Goal: Task Accomplishment & Management: Manage account settings

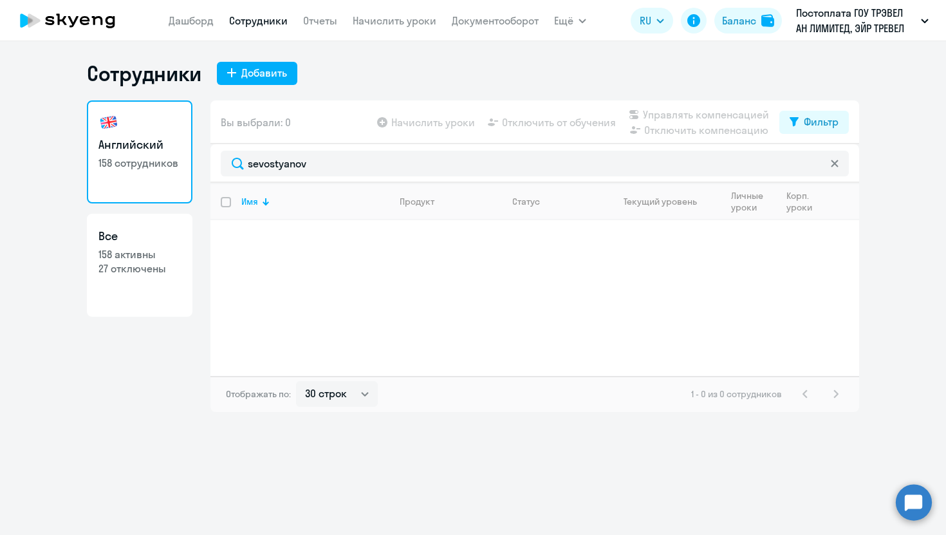
select select "30"
drag, startPoint x: 0, startPoint y: 0, endPoint x: 190, endPoint y: 162, distance: 250.1
click at [190, 164] on div "Английский 158 сотрудников Все 158 активны 27 отключены Вы выбрали: 0 Начислить…" at bounding box center [473, 255] width 772 height 311
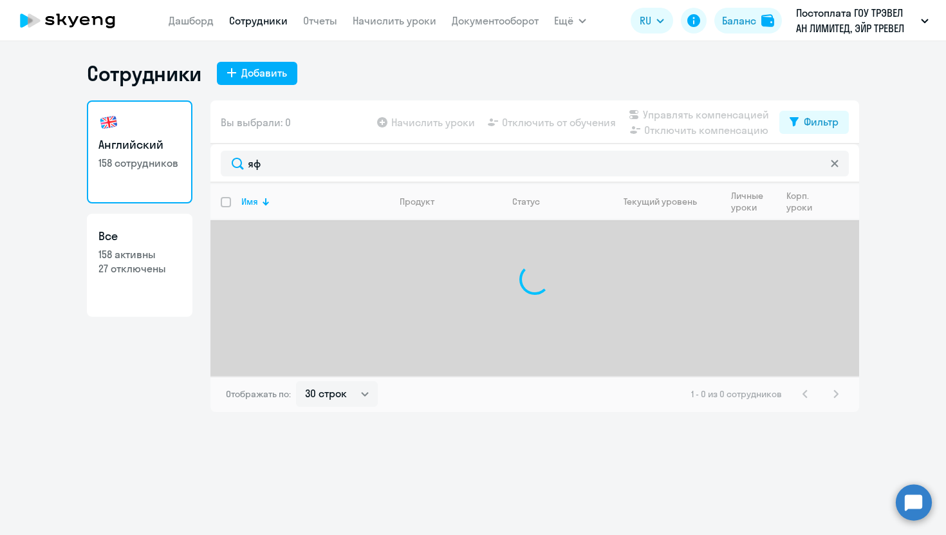
type input "я"
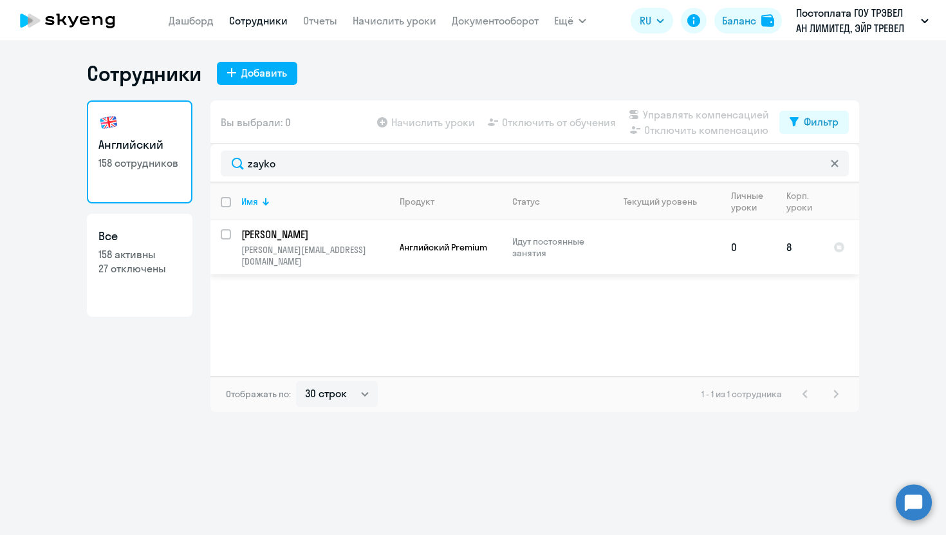
type input "zayko"
click at [225, 232] on input "select row 35999868" at bounding box center [234, 242] width 26 height 26
checkbox input "true"
click at [538, 122] on span "Отключить от обучения" at bounding box center [559, 122] width 114 height 15
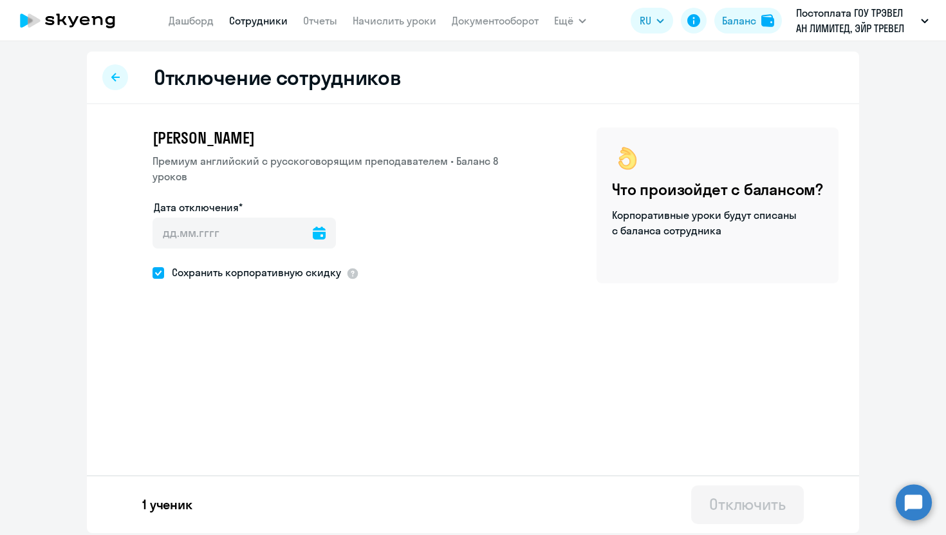
click at [313, 226] on icon at bounding box center [319, 232] width 13 height 13
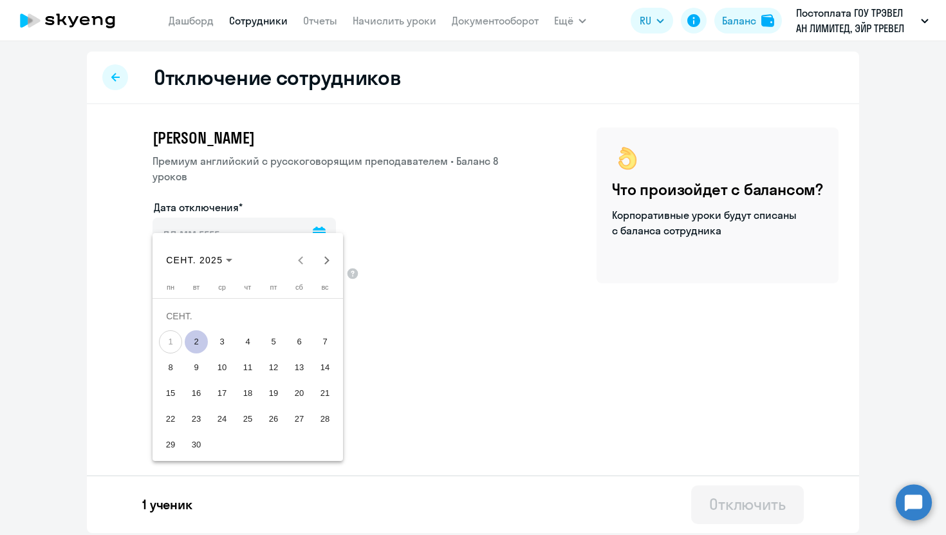
click at [195, 337] on span "2" at bounding box center [196, 341] width 23 height 23
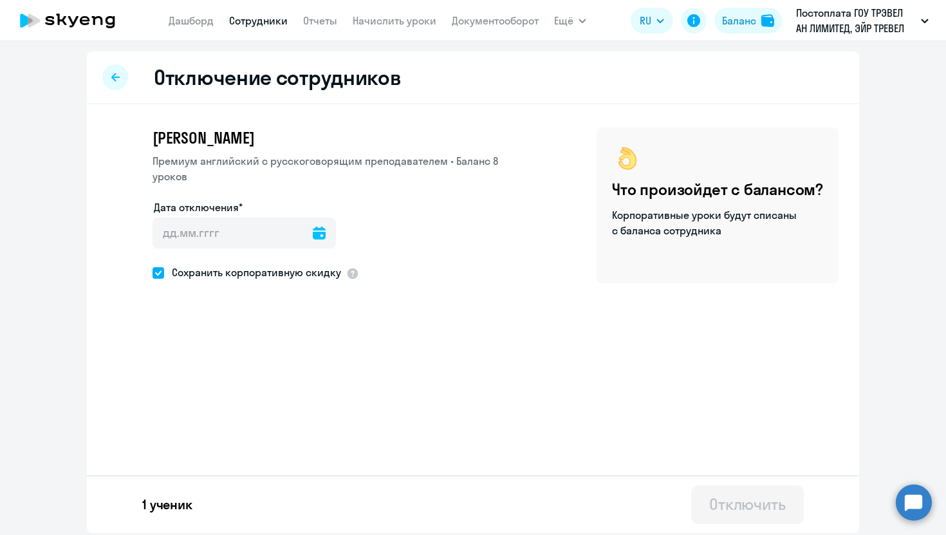
type input "02.09.2025"
type input "2.9.2025"
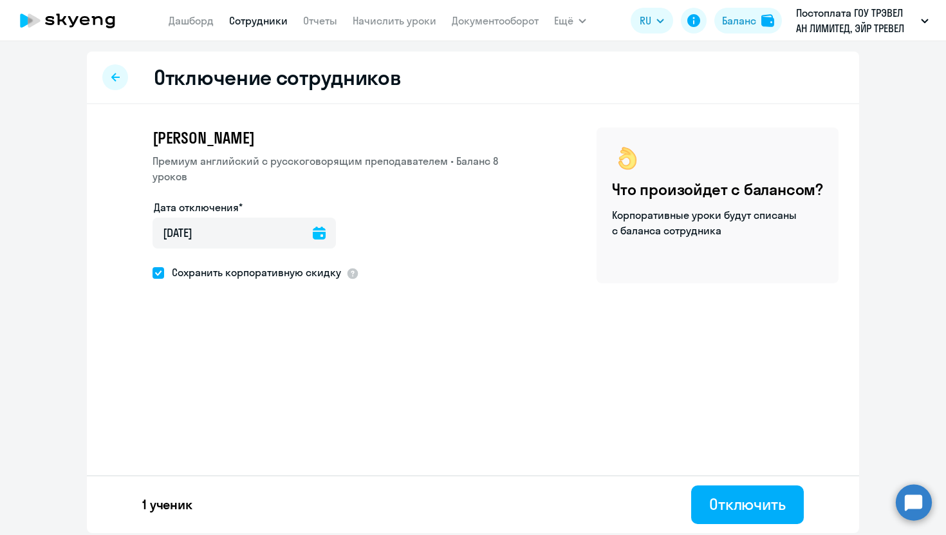
click at [179, 264] on span "Сохранить корпоративную скидку" at bounding box center [252, 271] width 177 height 15
click at [152, 272] on input "Сохранить корпоративную скидку" at bounding box center [152, 272] width 1 height 1
checkbox input "false"
click at [745, 501] on div "Отключить" at bounding box center [747, 503] width 77 height 21
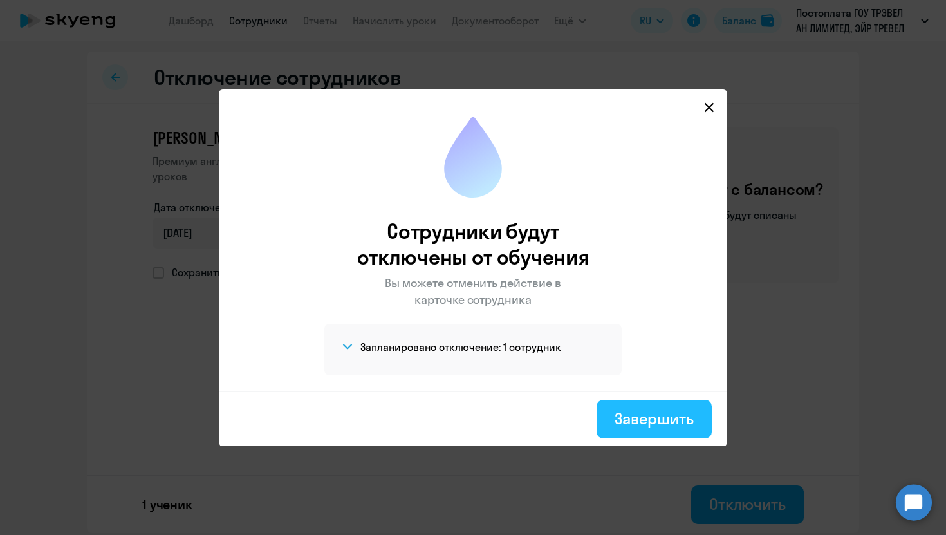
click at [656, 426] on div "Завершить" at bounding box center [653, 418] width 79 height 21
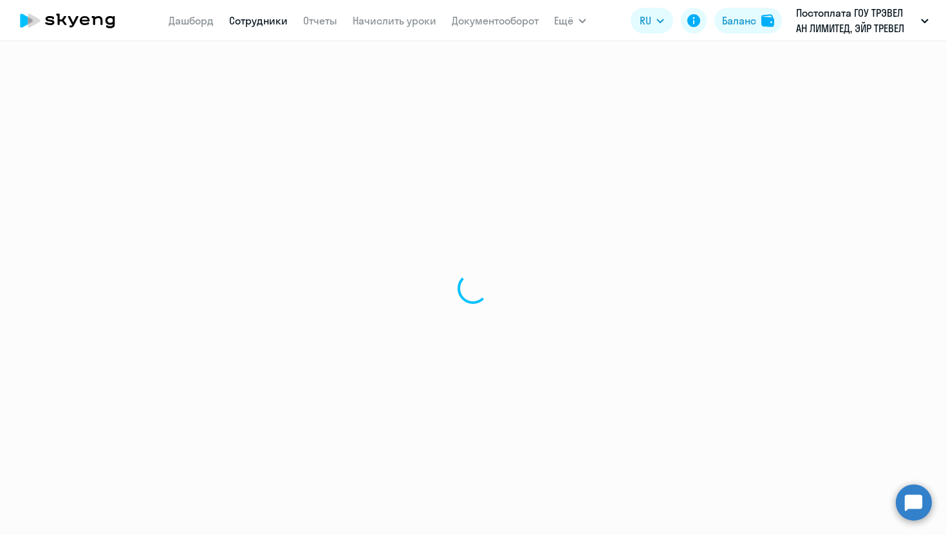
select select "30"
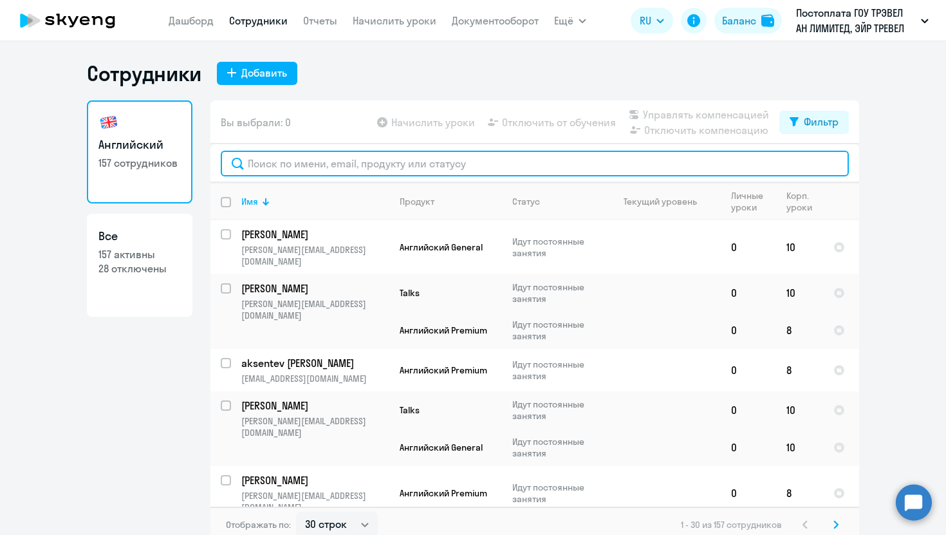
click at [319, 159] on input "text" at bounding box center [535, 164] width 628 height 26
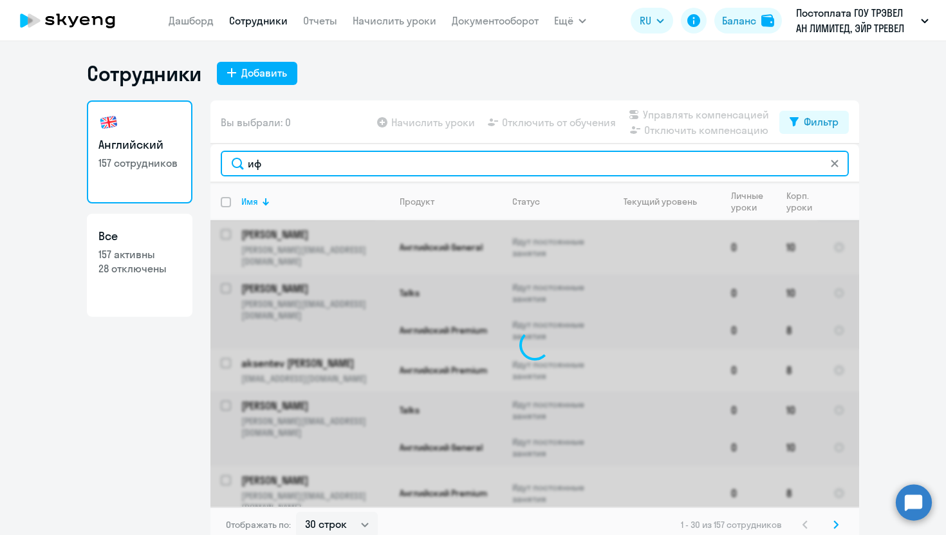
type input "и"
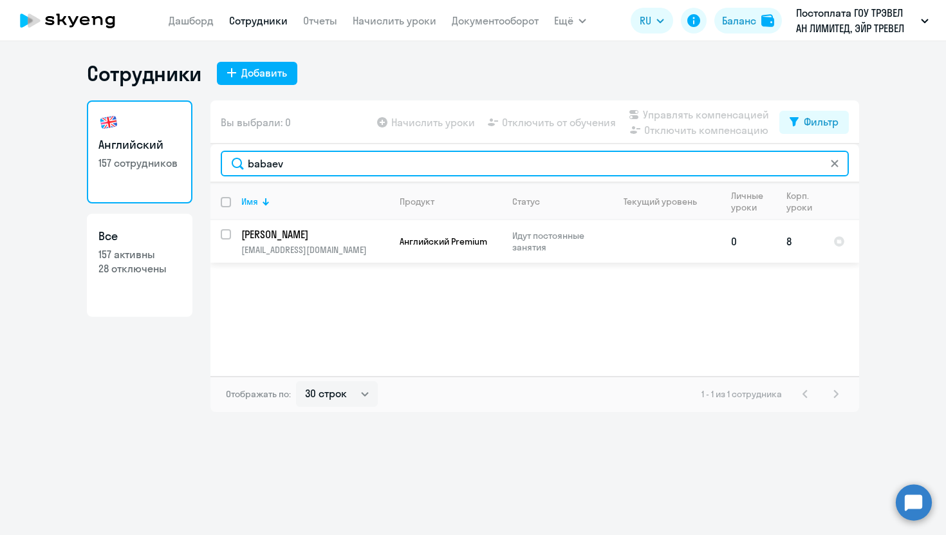
type input "babaev"
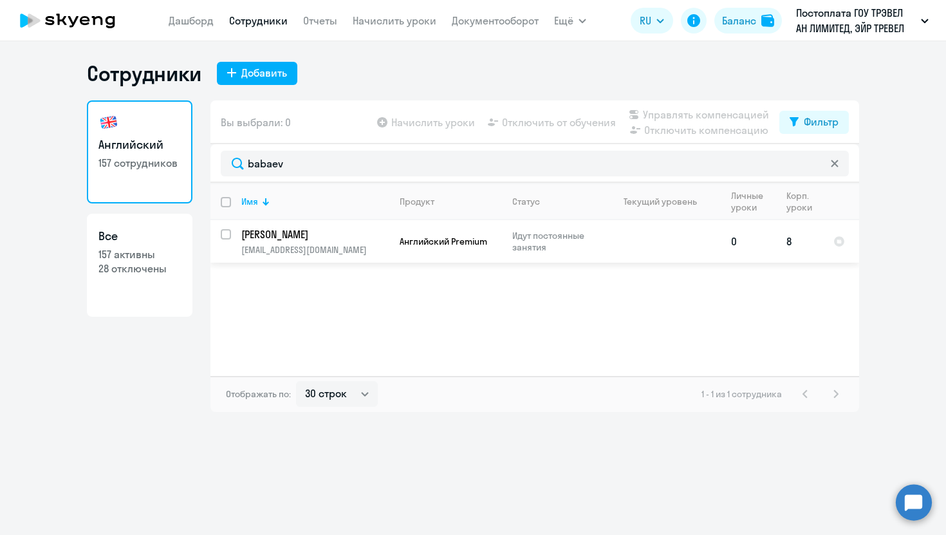
click at [228, 235] on input "select row 41821437" at bounding box center [234, 242] width 26 height 26
checkbox input "true"
click at [547, 115] on span "Отключить от обучения" at bounding box center [559, 122] width 114 height 15
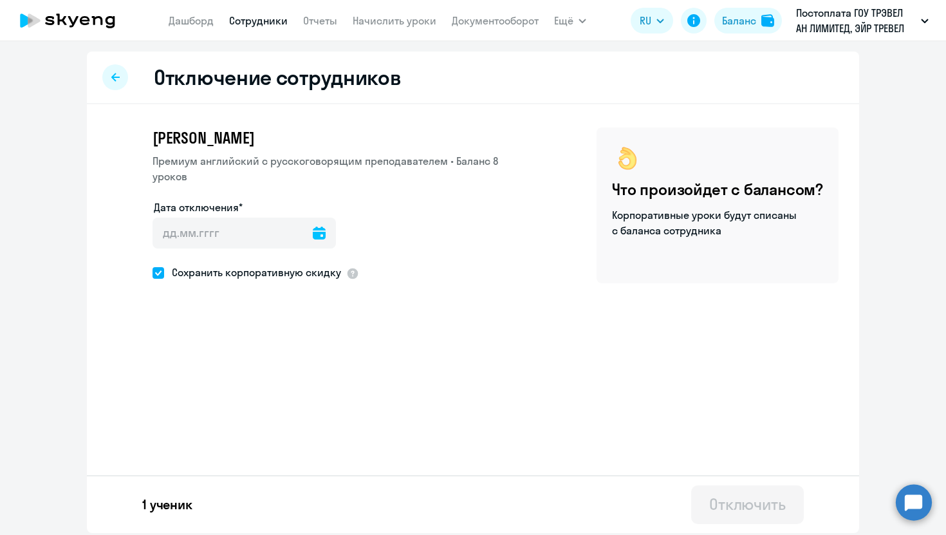
click at [313, 226] on icon at bounding box center [319, 232] width 13 height 13
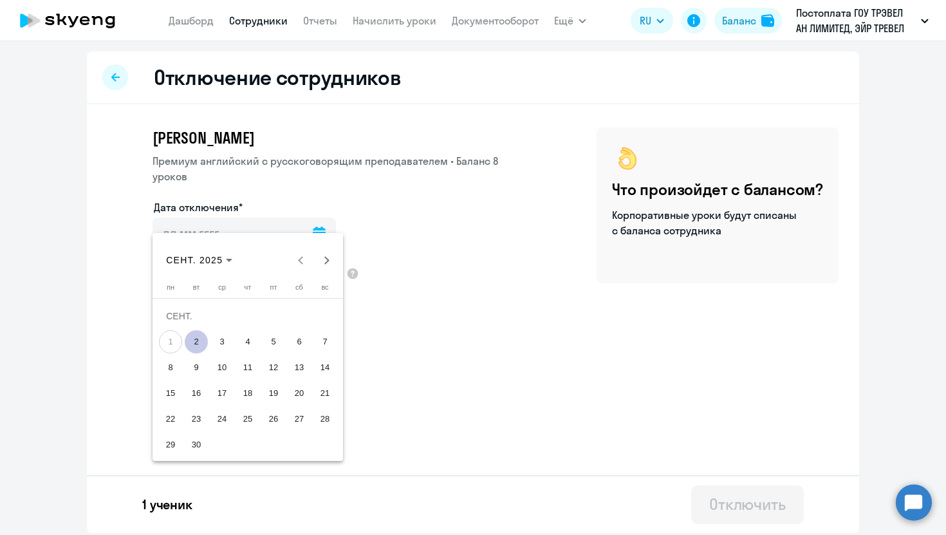
click at [195, 347] on span "2" at bounding box center [196, 341] width 23 height 23
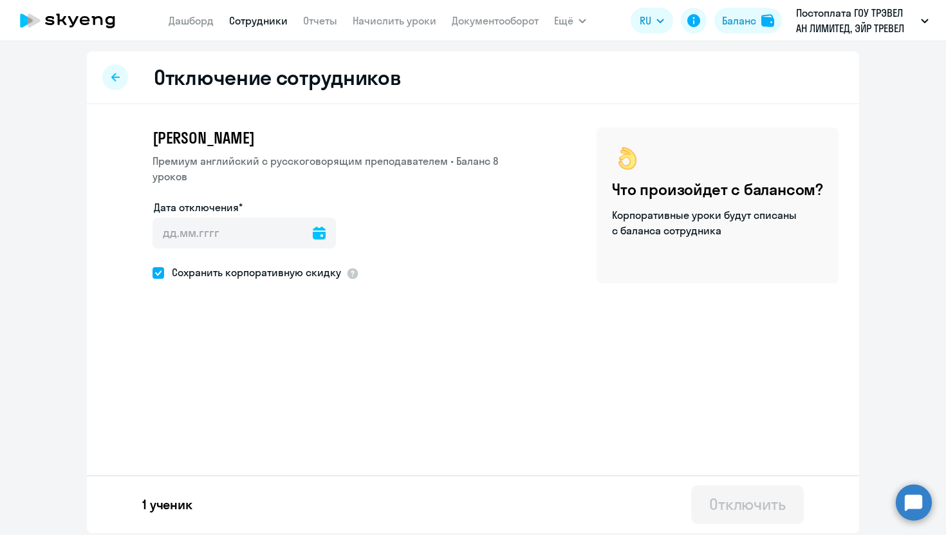
type input "02.09.2025"
type input "2.9.2025"
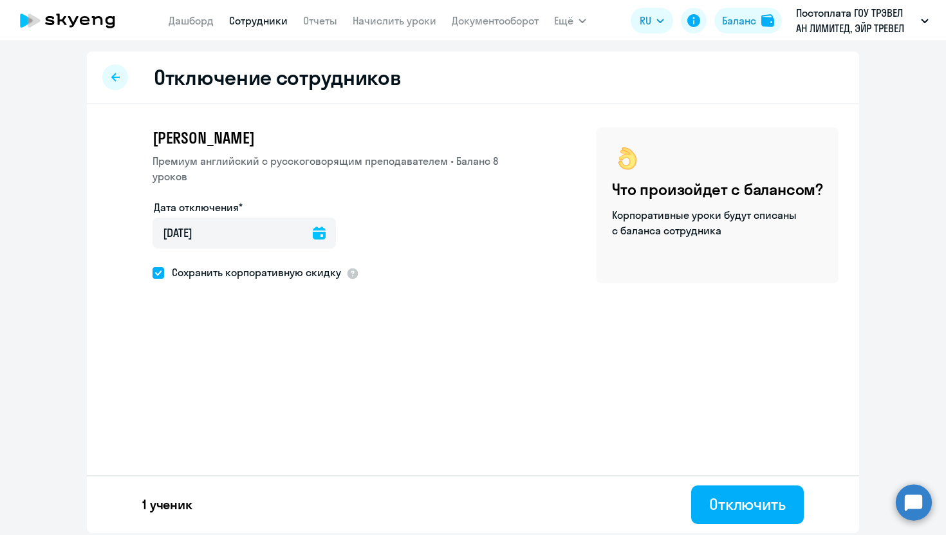
click at [174, 264] on span "Сохранить корпоративную скидку" at bounding box center [252, 271] width 177 height 15
click at [152, 272] on input "Сохранить корпоративную скидку" at bounding box center [152, 272] width 1 height 1
checkbox input "false"
click at [719, 511] on div "Отключить" at bounding box center [747, 503] width 77 height 21
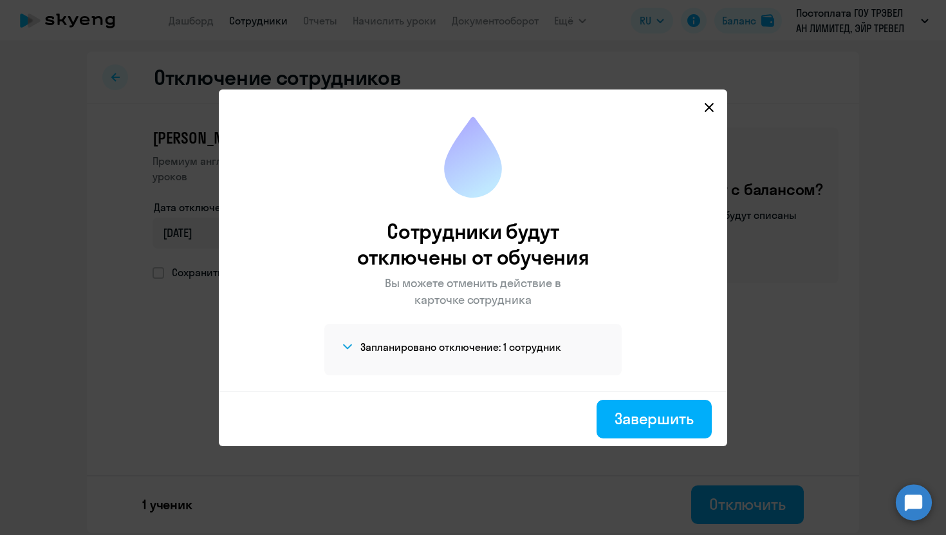
click at [706, 109] on icon at bounding box center [709, 107] width 10 height 10
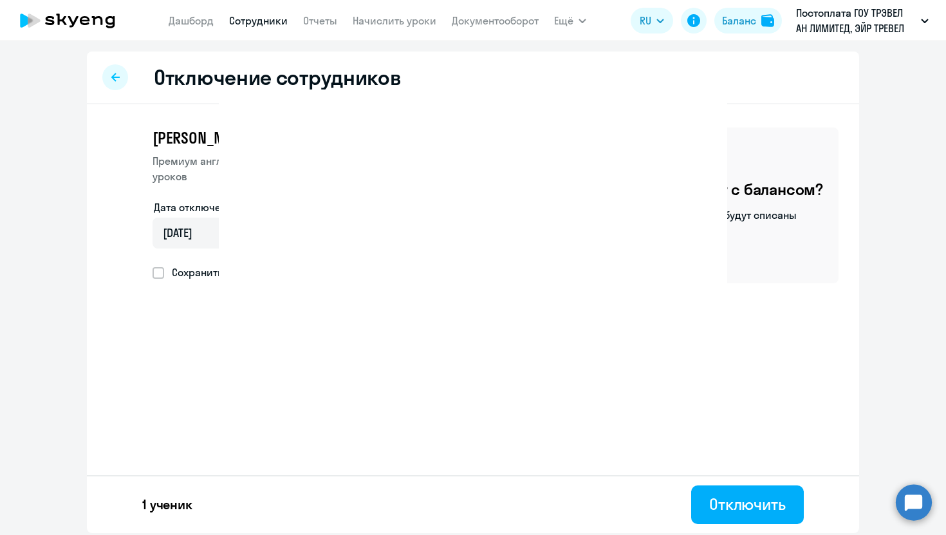
select select "30"
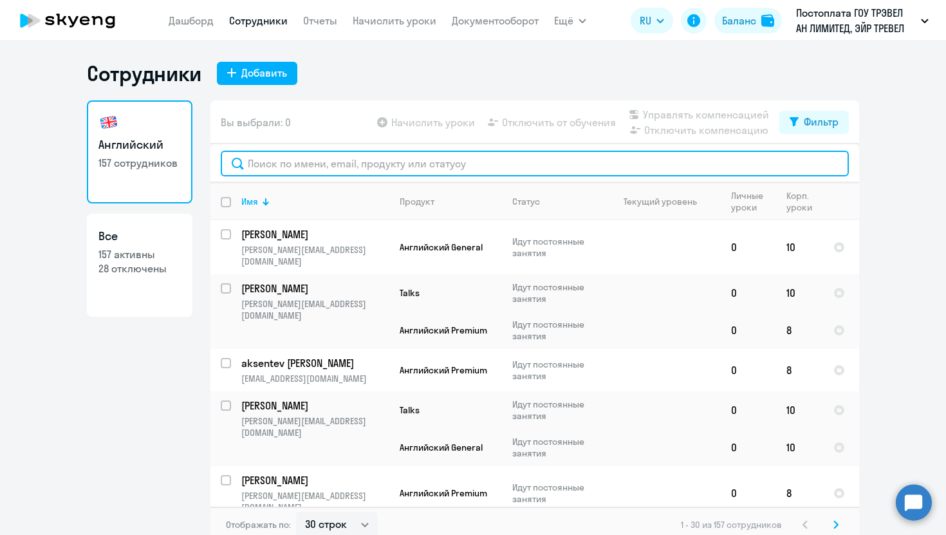
click at [279, 161] on input "text" at bounding box center [535, 164] width 628 height 26
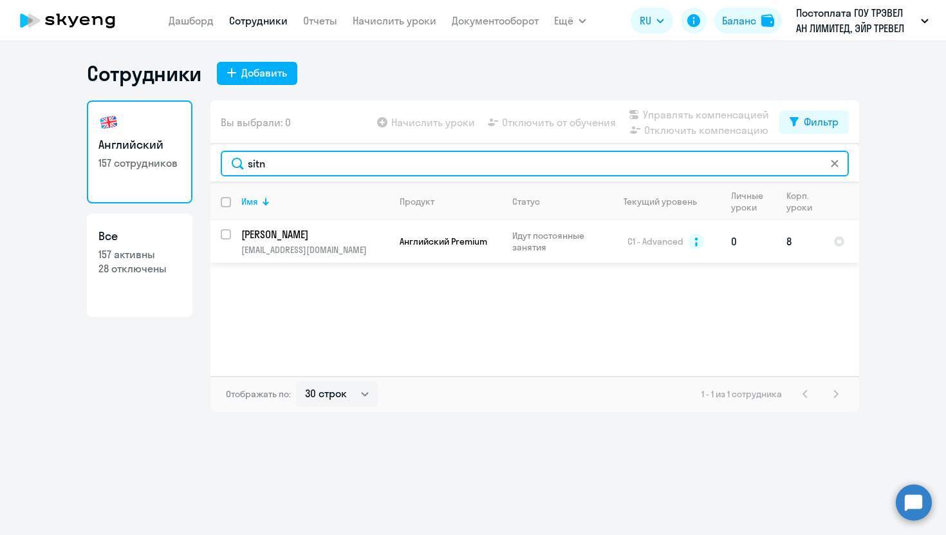
type input "sitn"
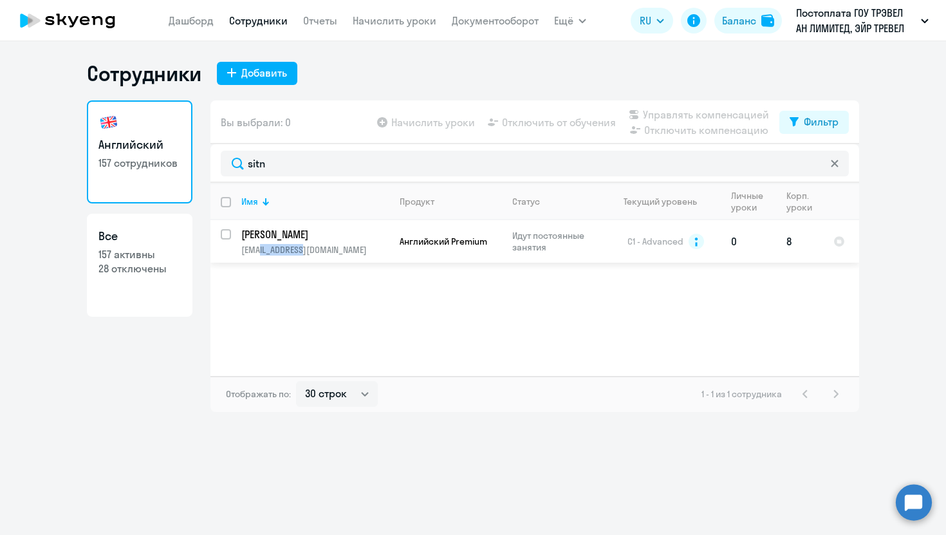
click at [225, 231] on input "select row 2021993" at bounding box center [234, 242] width 26 height 26
checkbox input "true"
click at [459, 123] on span "Начислить уроки" at bounding box center [433, 122] width 84 height 15
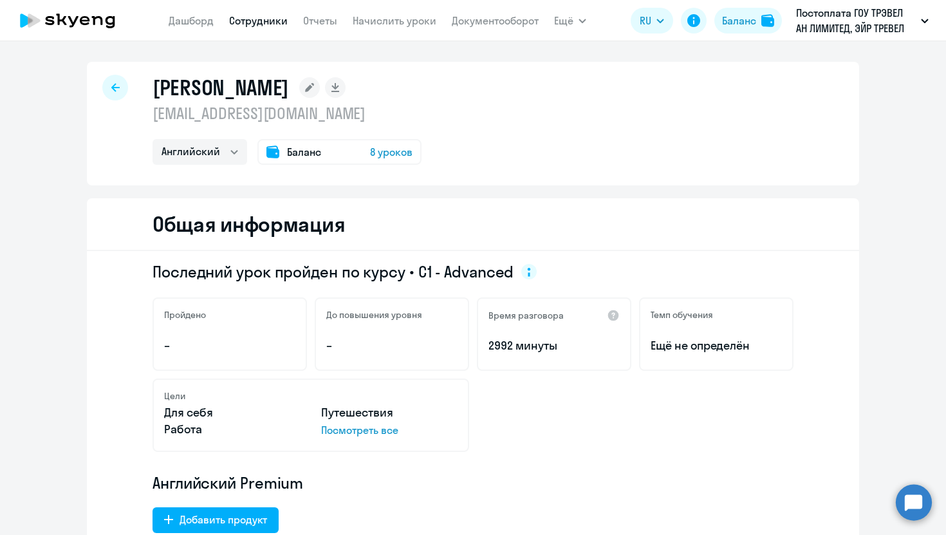
select select "english"
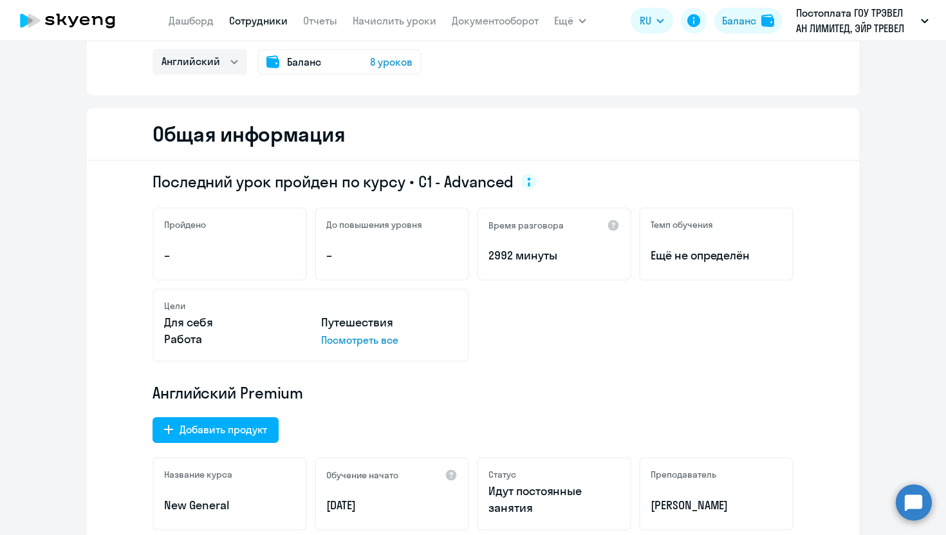
scroll to position [108, 0]
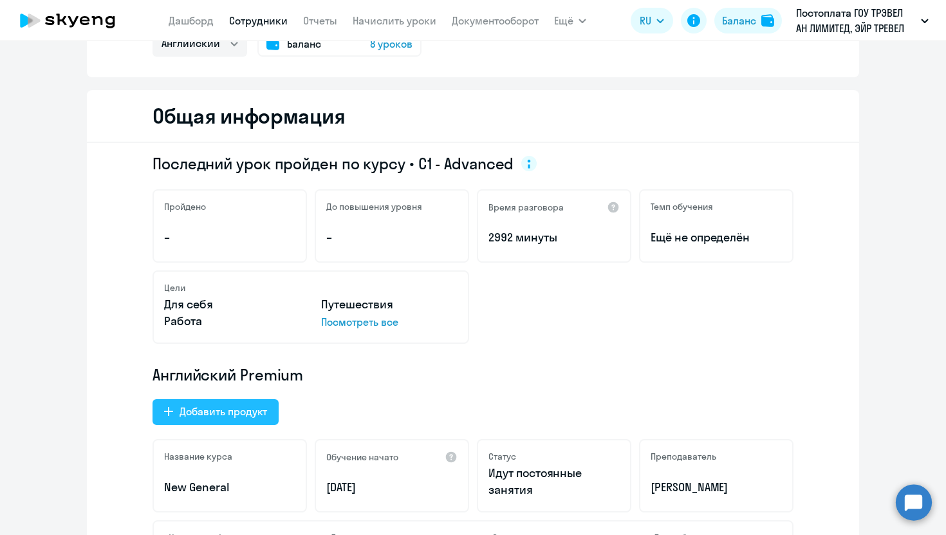
click at [238, 409] on div "Добавить продукт" at bounding box center [222, 410] width 87 height 15
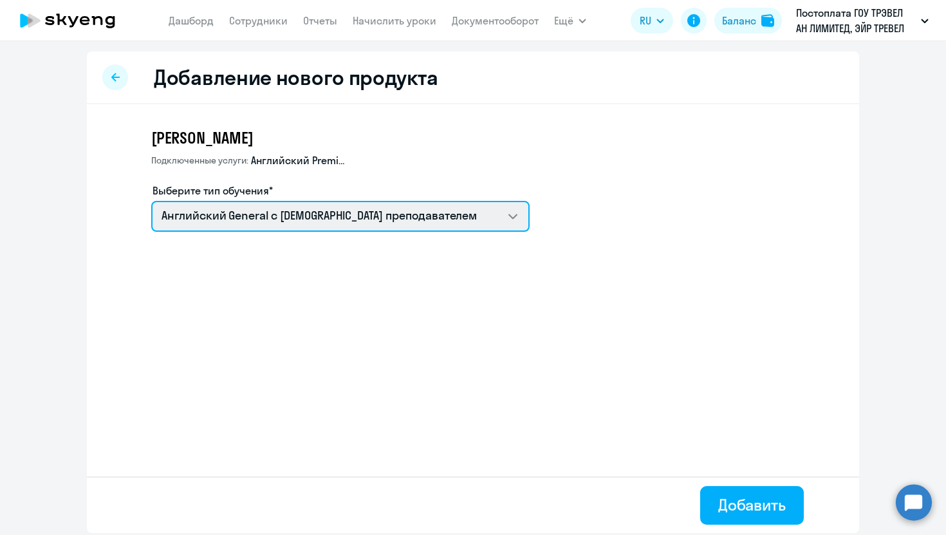
click at [495, 221] on select "Screening Test Talks 15 минутные разговоры на английском Английский General с а…" at bounding box center [340, 216] width 378 height 31
select select "english_adult_not_native_speaker_talks_15min"
click at [151, 201] on select "Screening Test Talks 15 минутные разговоры на английском Английский General с а…" at bounding box center [340, 216] width 378 height 31
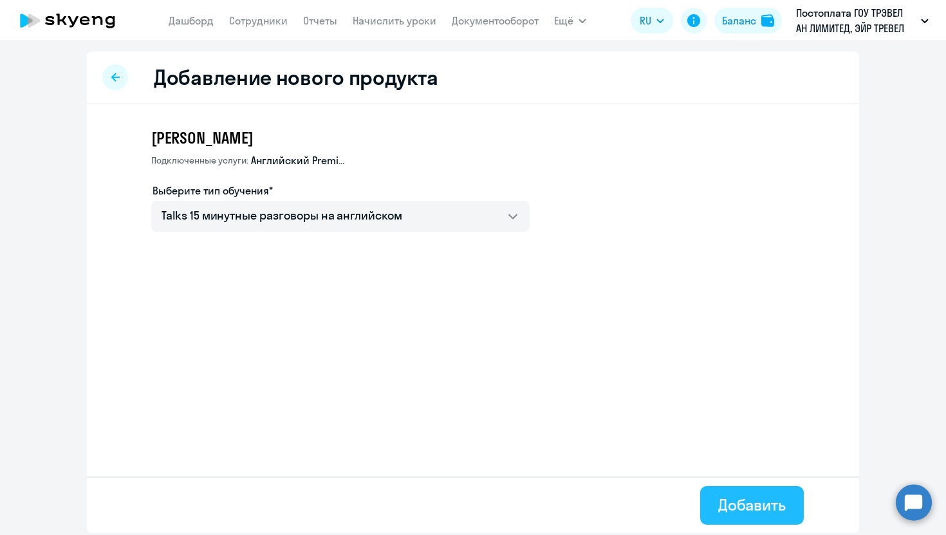
click at [764, 509] on div "Добавить" at bounding box center [752, 504] width 68 height 21
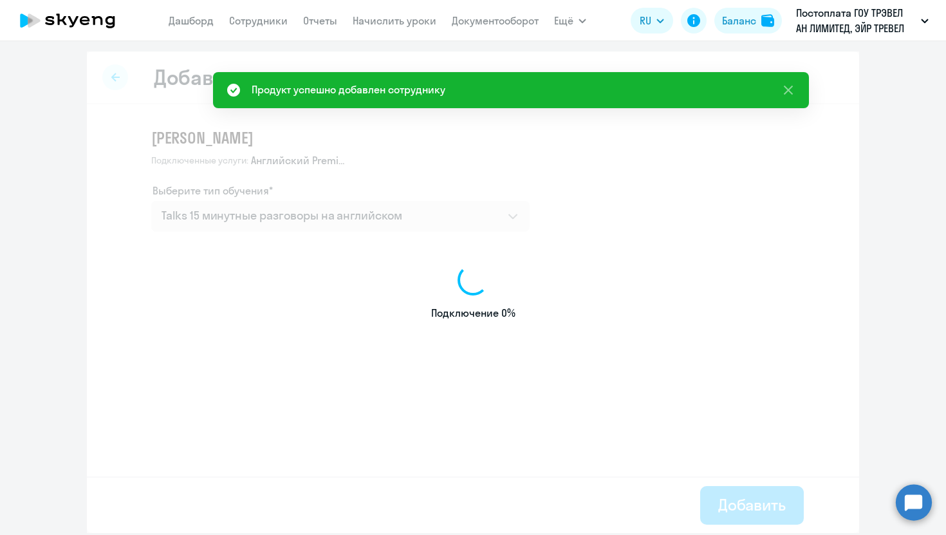
select select "english"
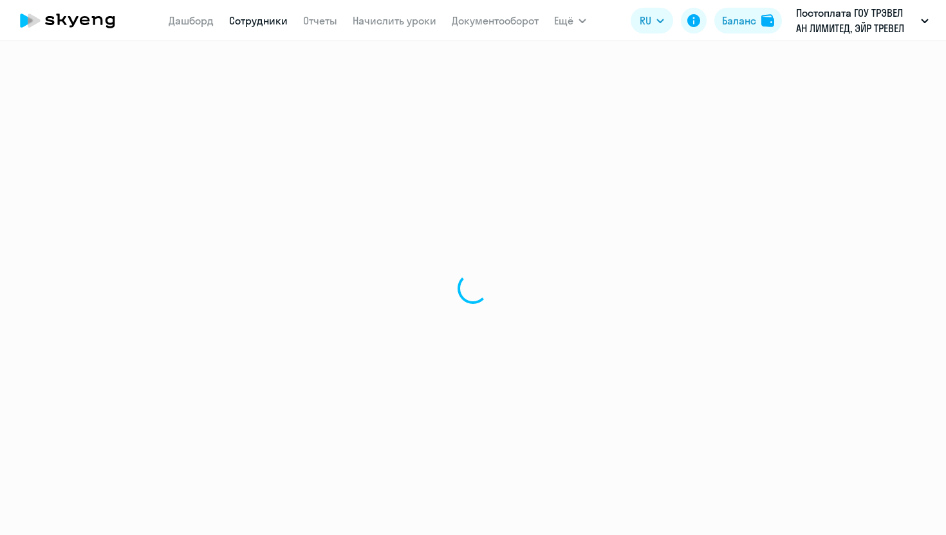
select select "30"
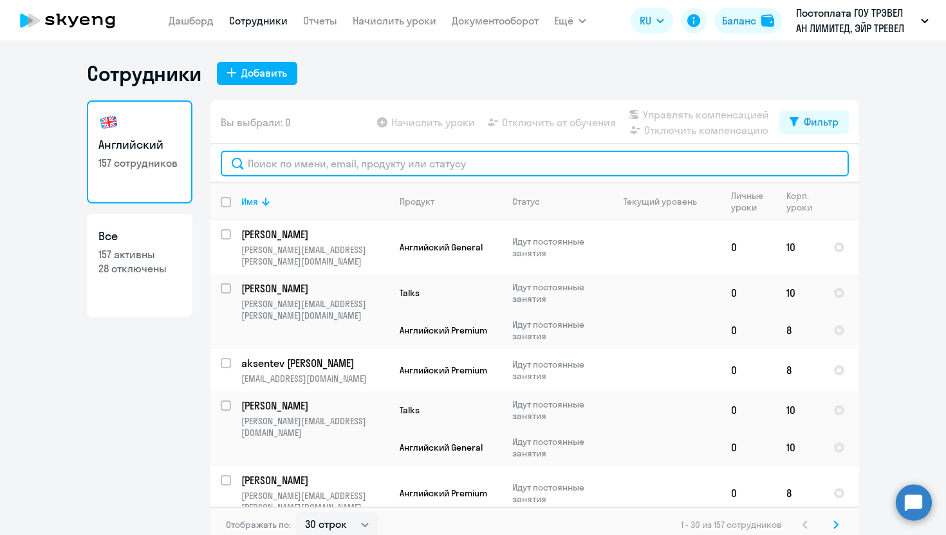
click at [290, 169] on input "text" at bounding box center [535, 164] width 628 height 26
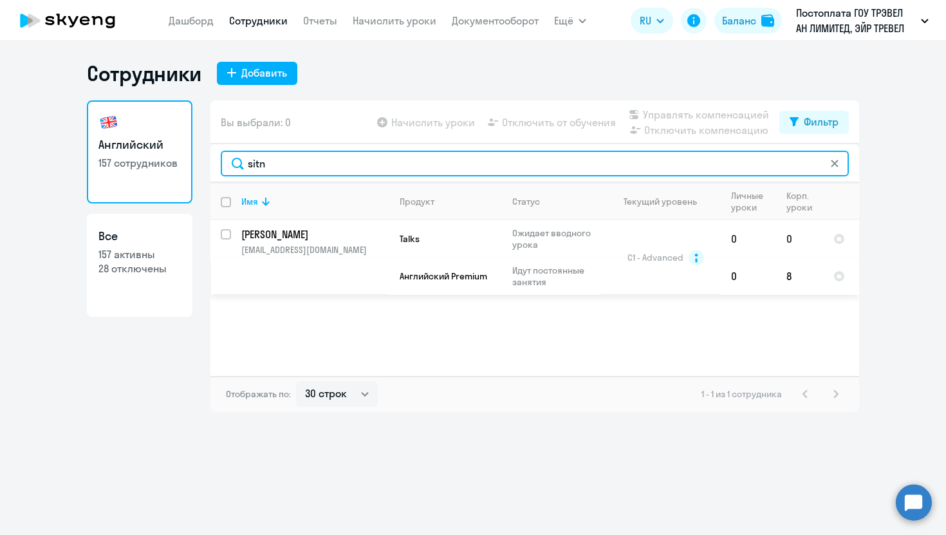
type input "sitn"
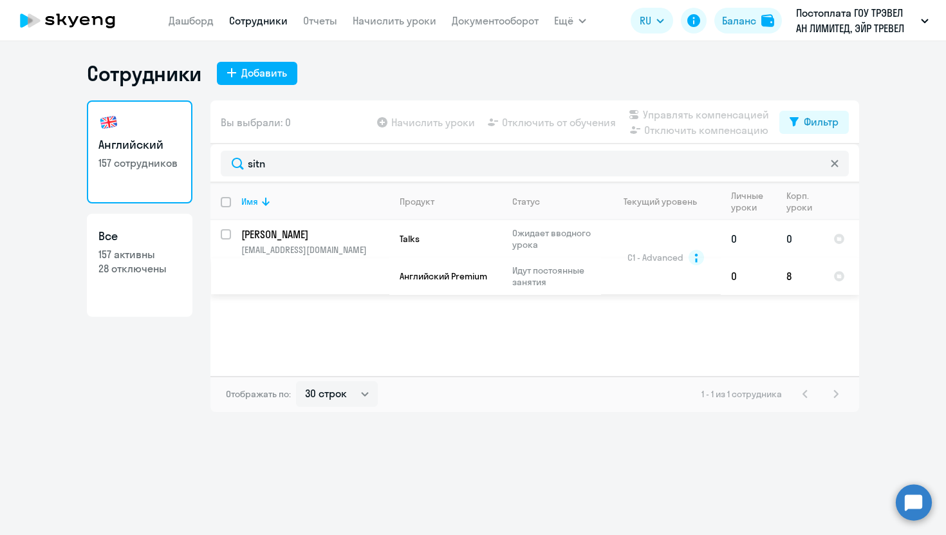
click at [225, 235] on input "select row 2021993" at bounding box center [234, 242] width 26 height 26
checkbox input "true"
click at [435, 125] on span "Начислить уроки" at bounding box center [433, 122] width 84 height 15
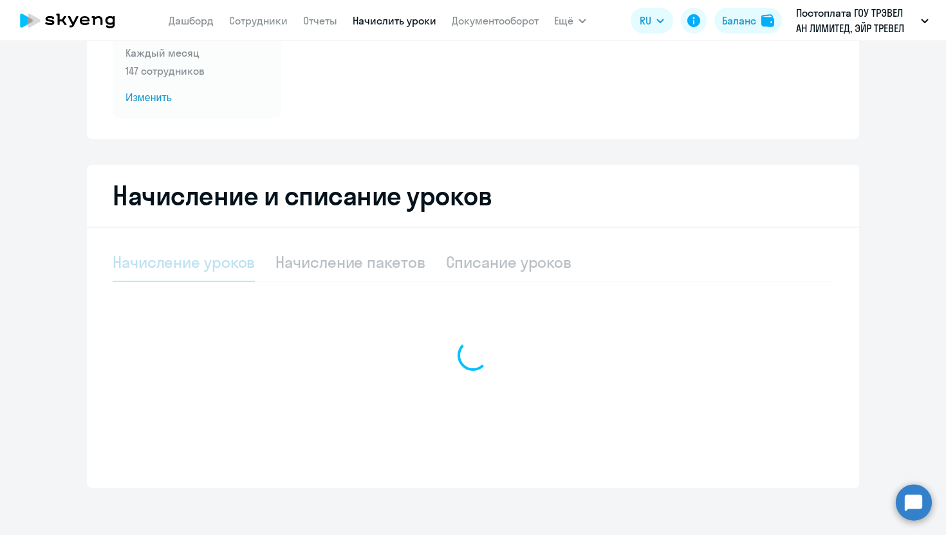
select select "10"
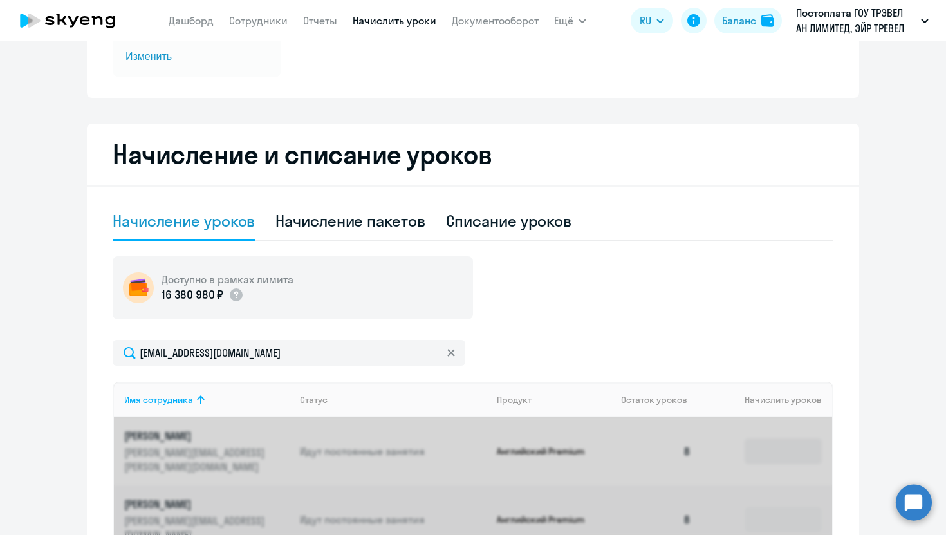
scroll to position [205, 0]
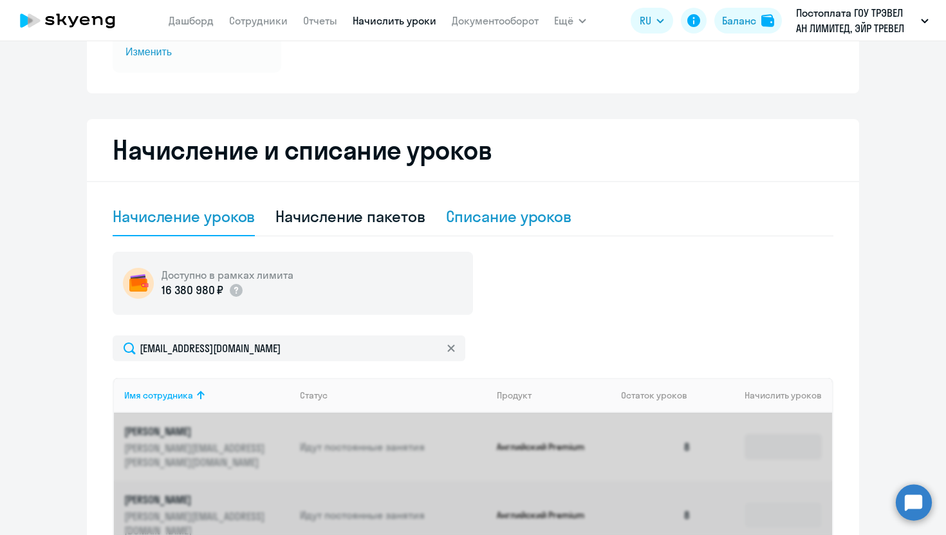
click at [522, 212] on div "Списание уроков" at bounding box center [509, 216] width 126 height 21
select select "10"
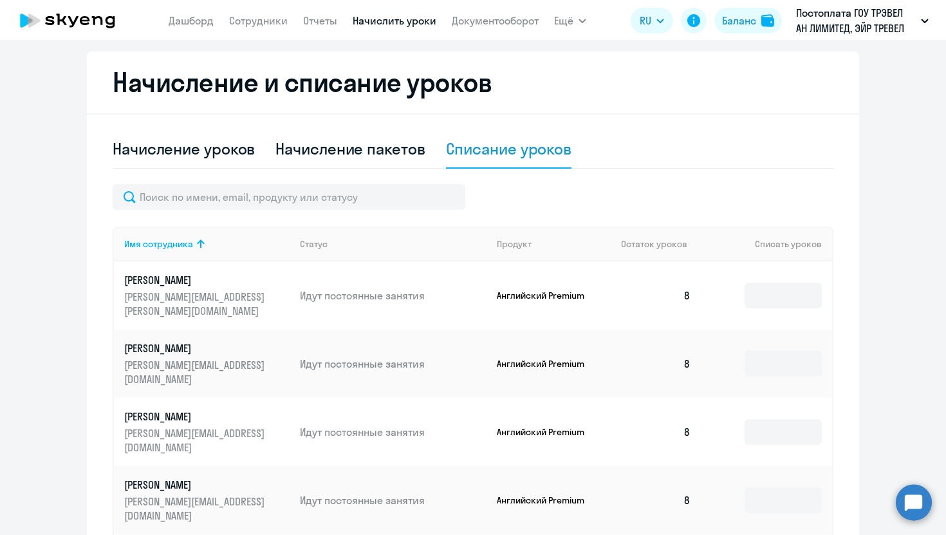
scroll to position [274, 0]
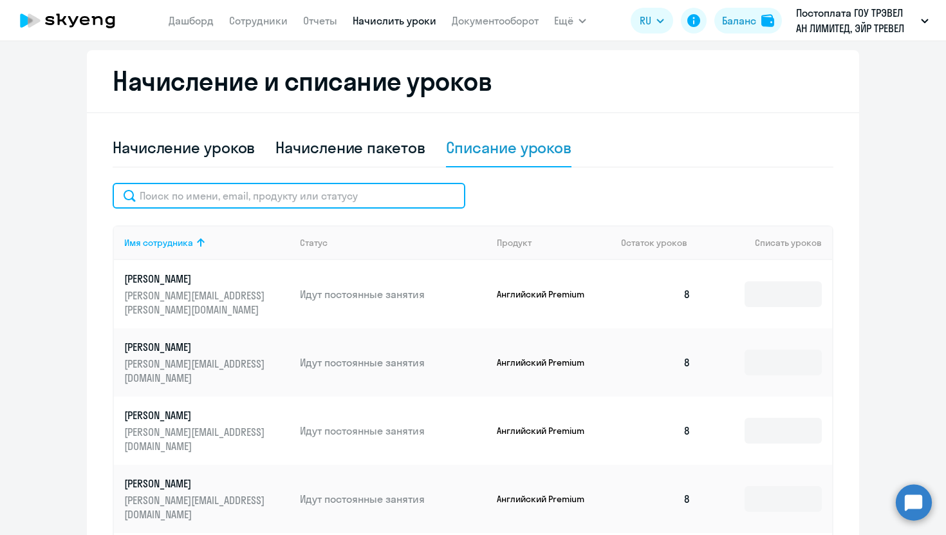
click at [351, 195] on input "text" at bounding box center [289, 196] width 353 height 26
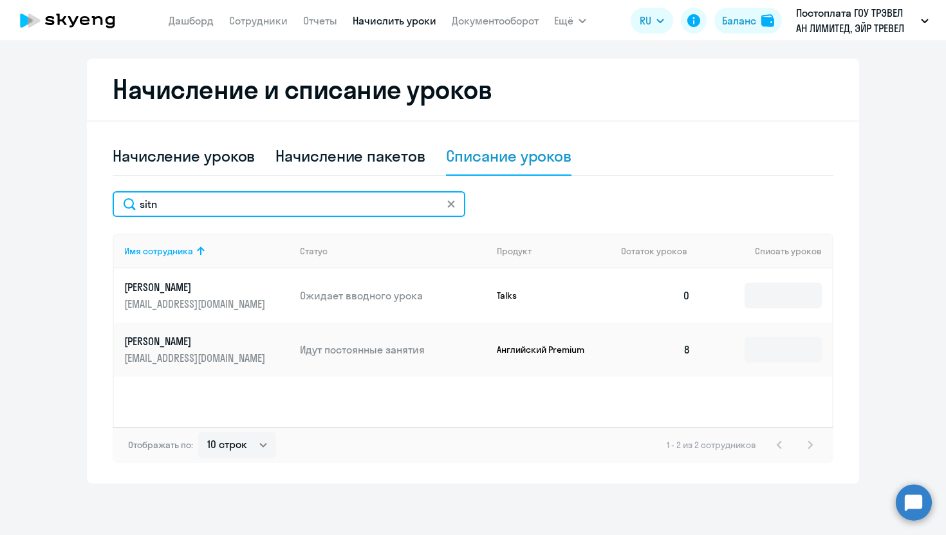
scroll to position [266, 0]
type input "sitn"
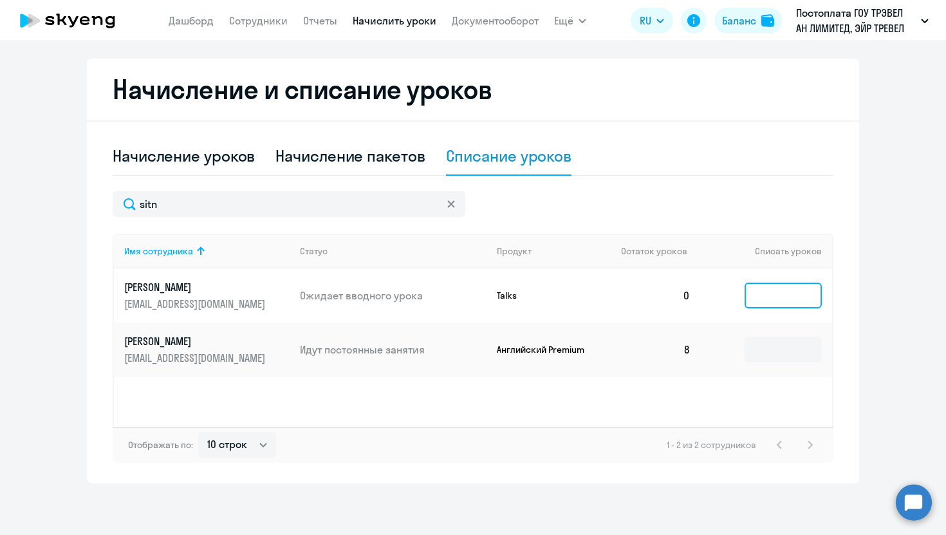
click at [768, 302] on input at bounding box center [782, 295] width 77 height 26
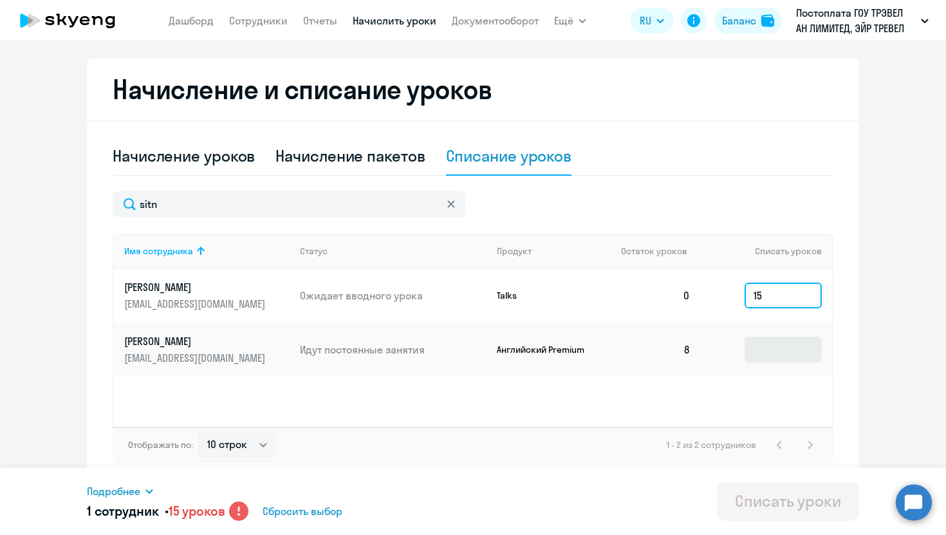
type input "15"
click at [769, 350] on input at bounding box center [782, 349] width 77 height 26
drag, startPoint x: 786, startPoint y: 291, endPoint x: 686, endPoint y: 282, distance: 100.1
click at [686, 290] on tr "[PERSON_NAME] [EMAIL_ADDRESS][DOMAIN_NAME] Ожидает вводного урока Talks 0 15" at bounding box center [473, 295] width 718 height 54
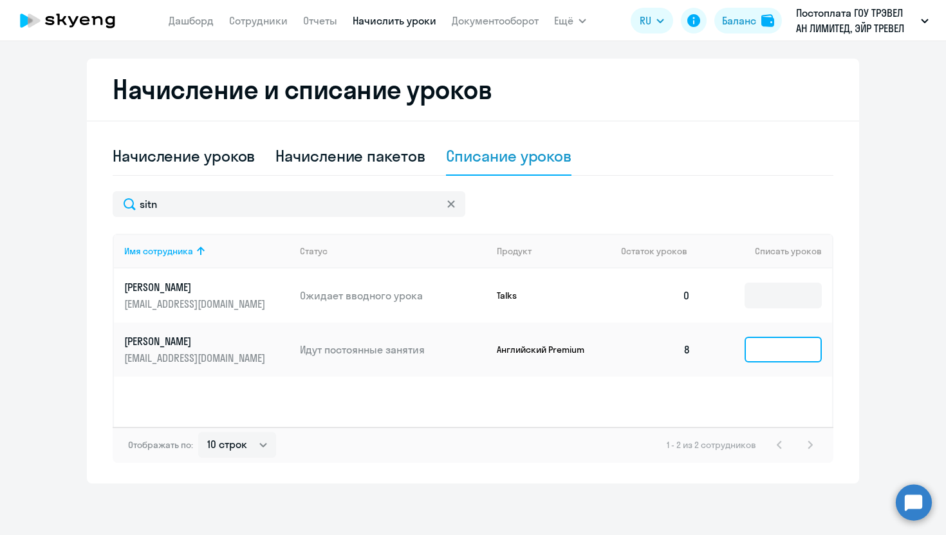
click at [782, 348] on input at bounding box center [782, 349] width 77 height 26
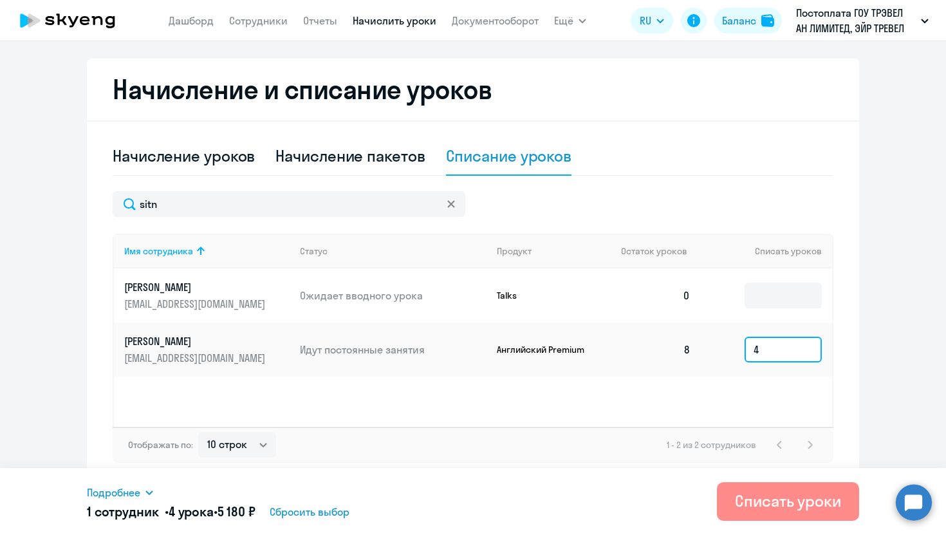
type input "4"
click at [778, 495] on div "Списать уроки" at bounding box center [788, 500] width 106 height 21
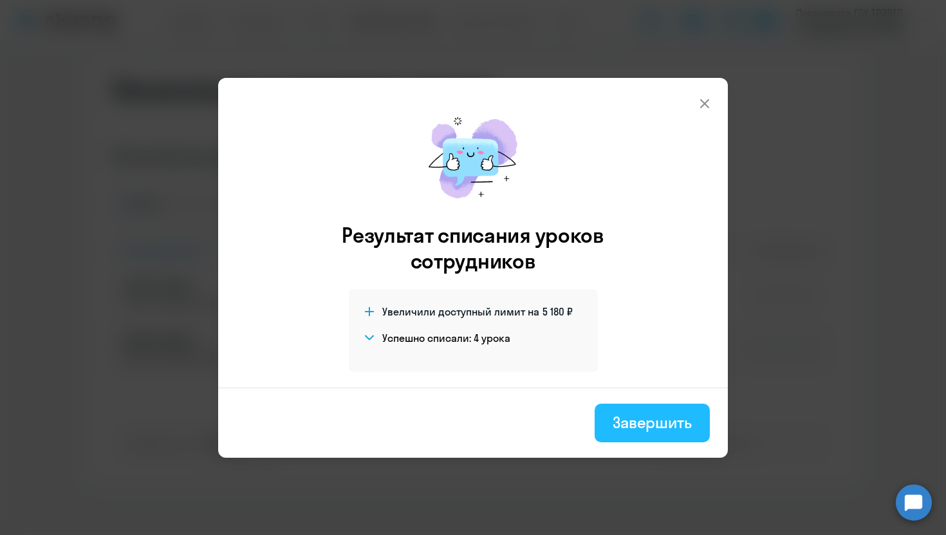
click at [654, 423] on div "Завершить" at bounding box center [651, 422] width 79 height 21
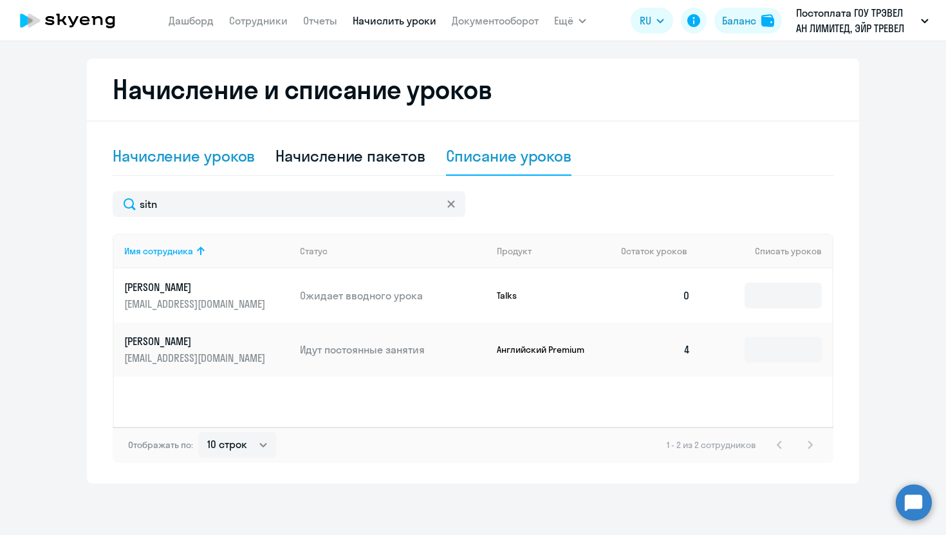
click at [166, 164] on div "Начисление уроков" at bounding box center [184, 155] width 142 height 21
select select "10"
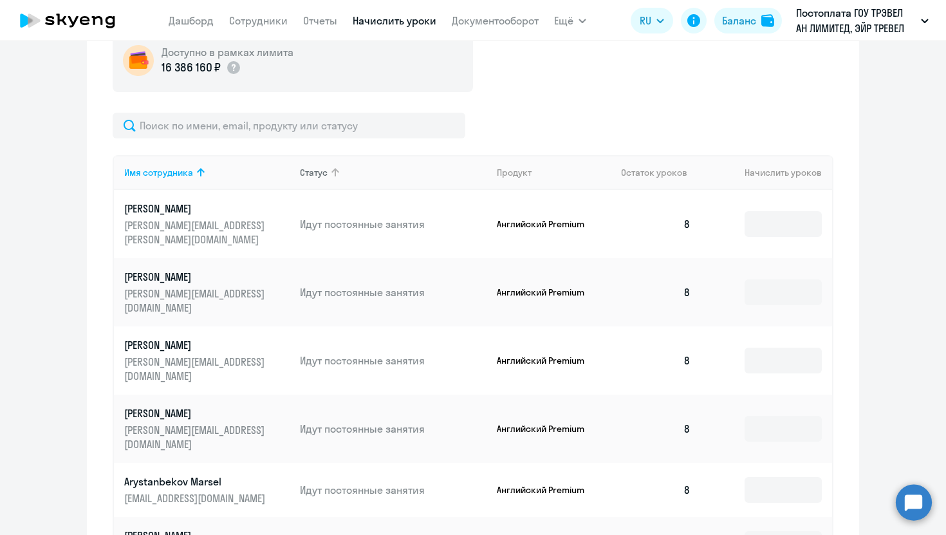
scroll to position [430, 0]
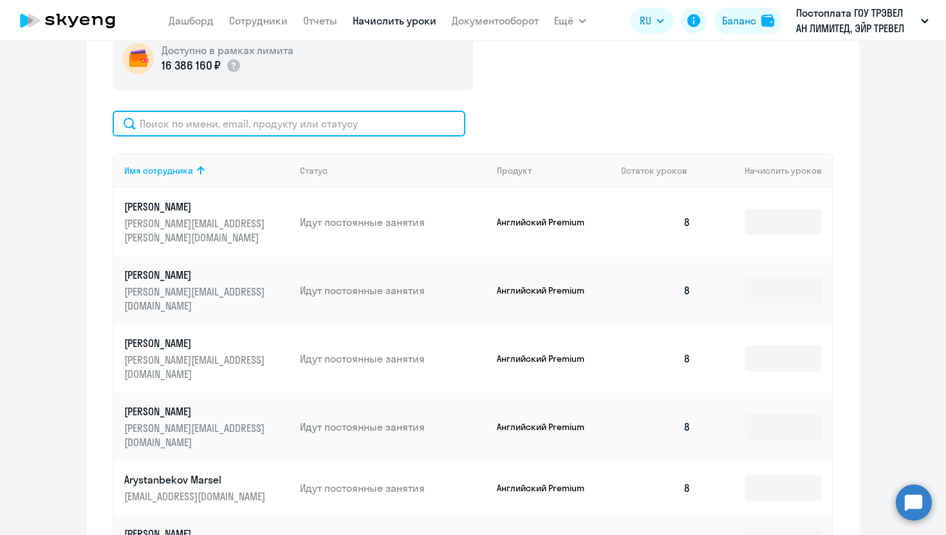
click at [290, 122] on input "text" at bounding box center [289, 124] width 353 height 26
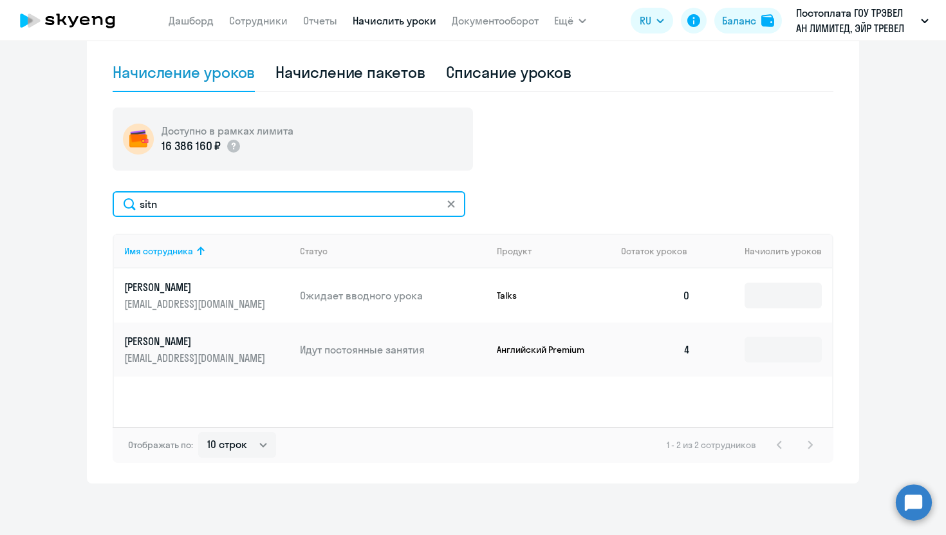
scroll to position [349, 0]
type input "sitn"
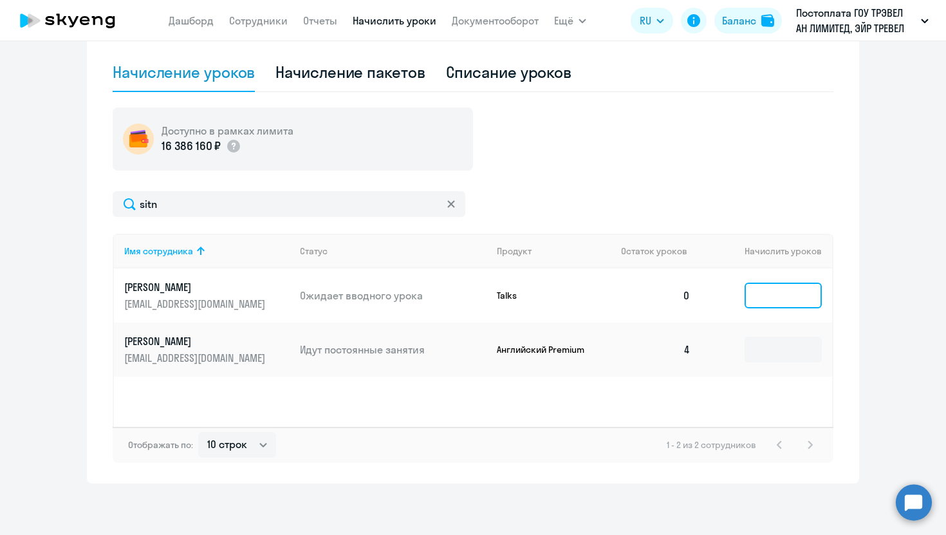
click at [773, 302] on input at bounding box center [782, 295] width 77 height 26
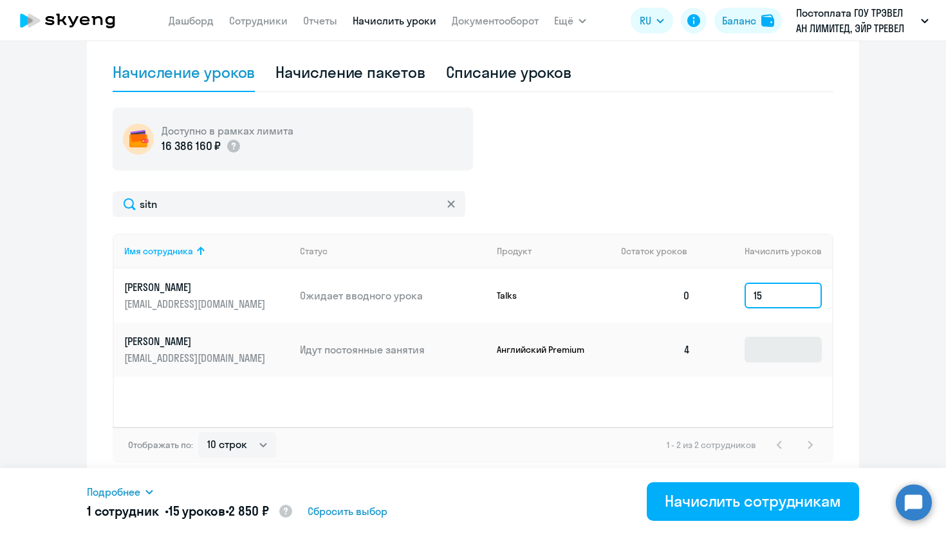
type input "15"
click at [778, 345] on input at bounding box center [782, 349] width 77 height 26
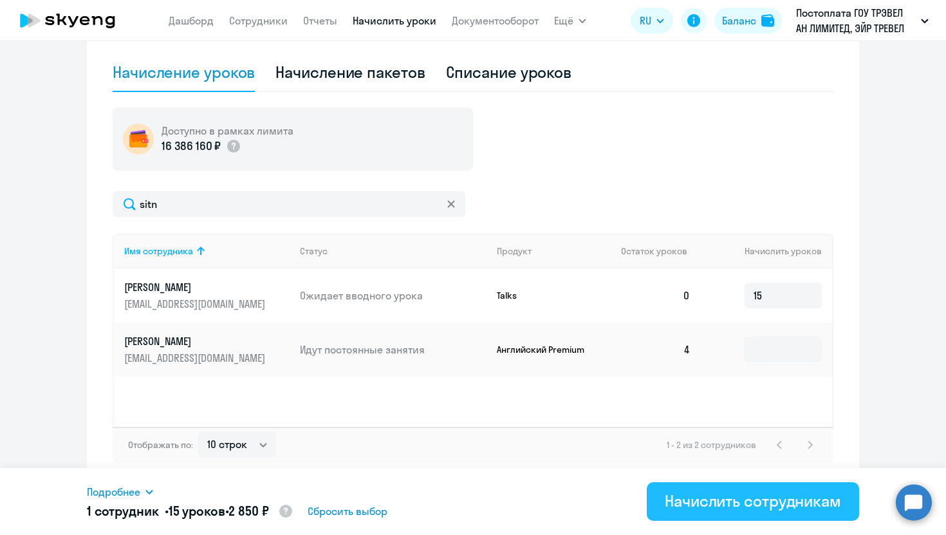
click at [757, 496] on div "Начислить сотрудникам" at bounding box center [753, 500] width 176 height 21
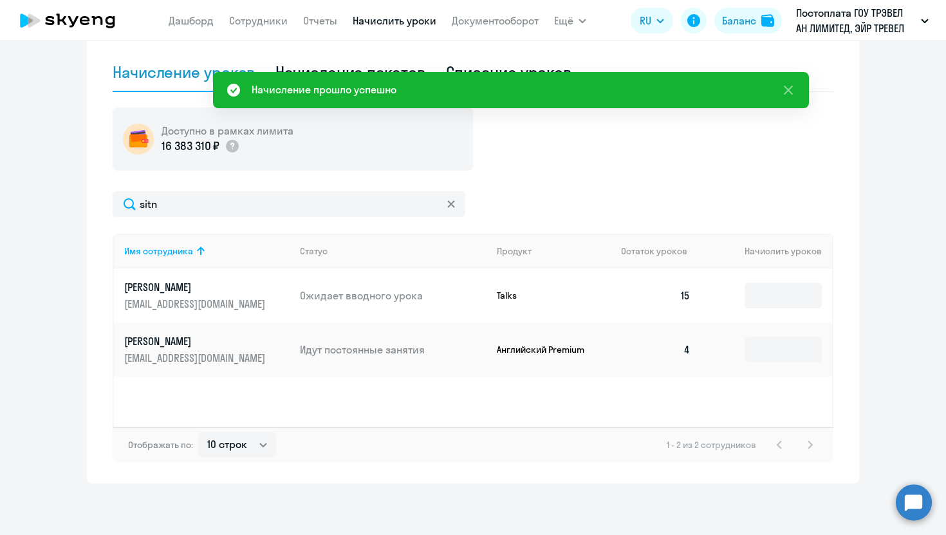
scroll to position [0, 0]
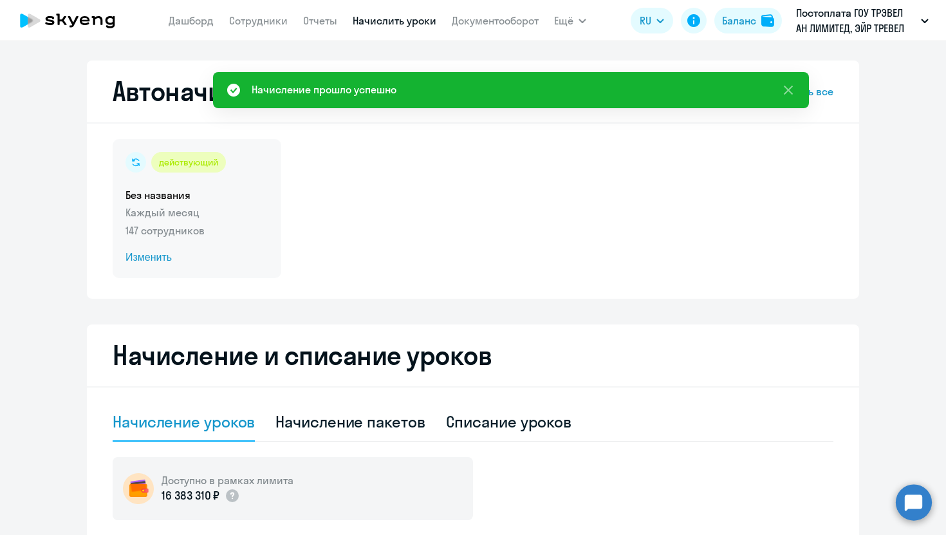
click at [163, 256] on span "Изменить" at bounding box center [196, 257] width 143 height 15
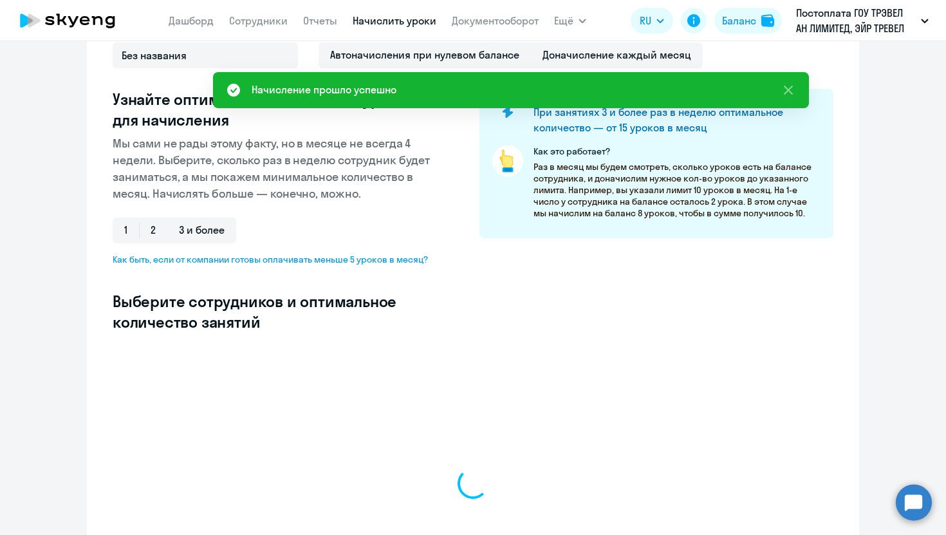
scroll to position [291, 0]
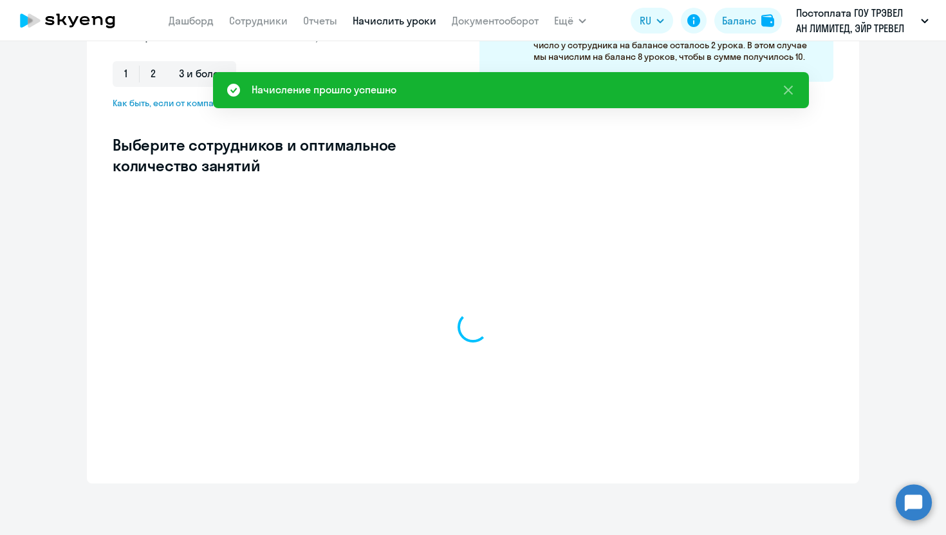
select select "10"
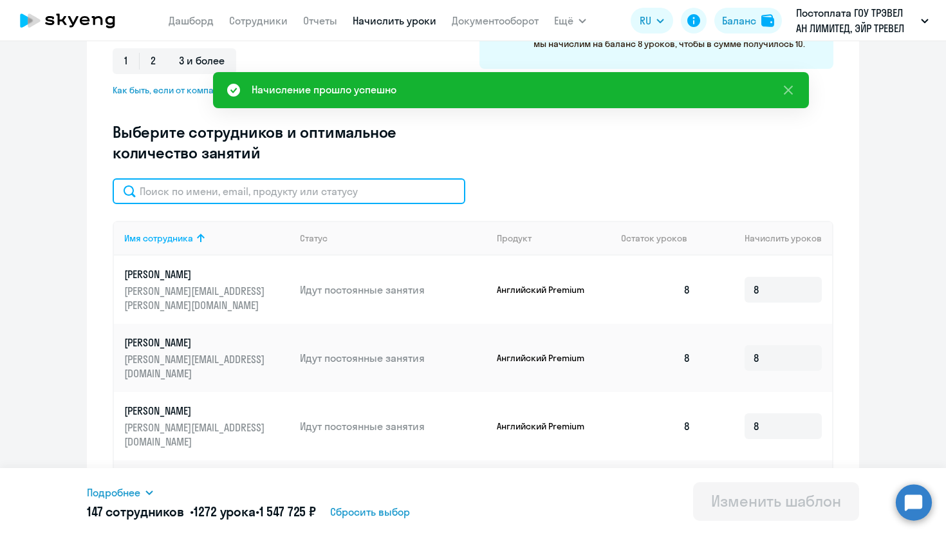
click at [223, 196] on input "text" at bounding box center [289, 191] width 353 height 26
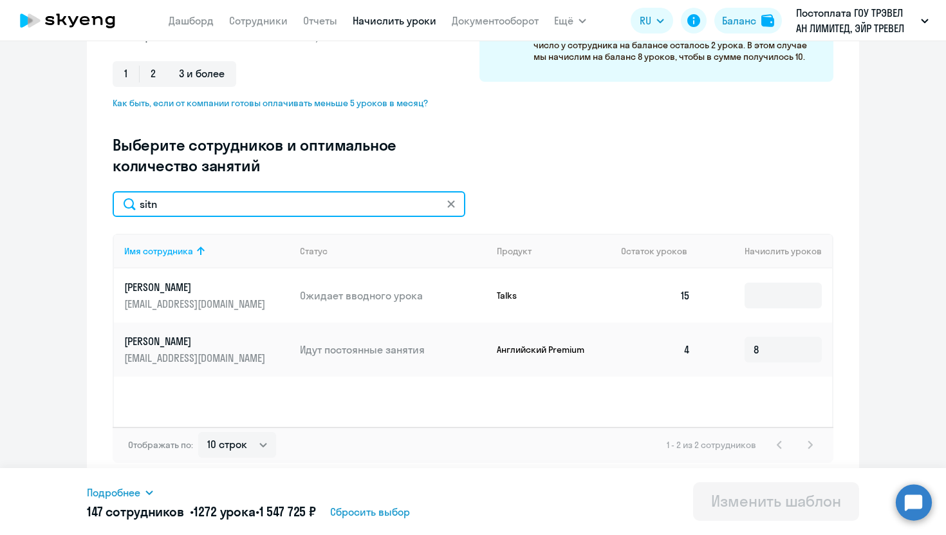
scroll to position [279, 0]
type input "sitn"
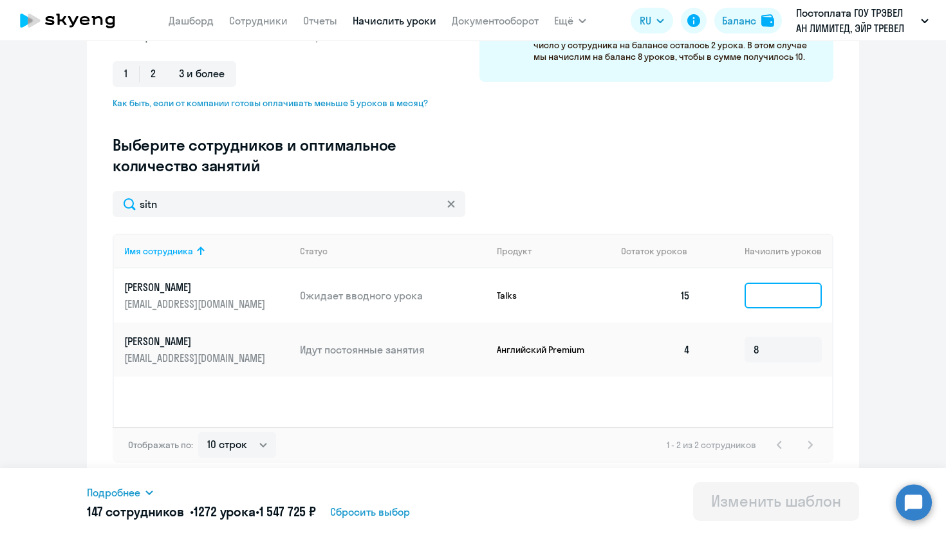
click at [762, 294] on input at bounding box center [782, 295] width 77 height 26
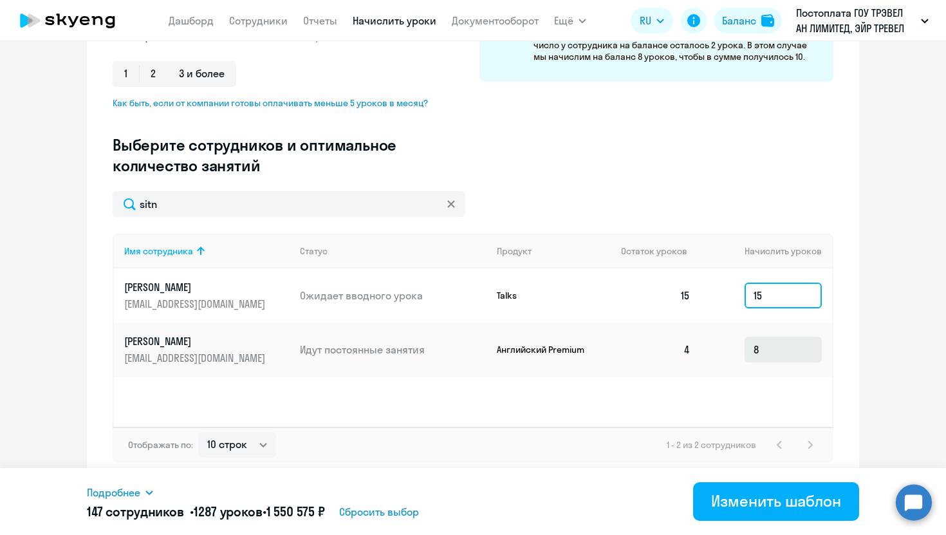
type input "15"
click at [787, 352] on input "8" at bounding box center [782, 349] width 77 height 26
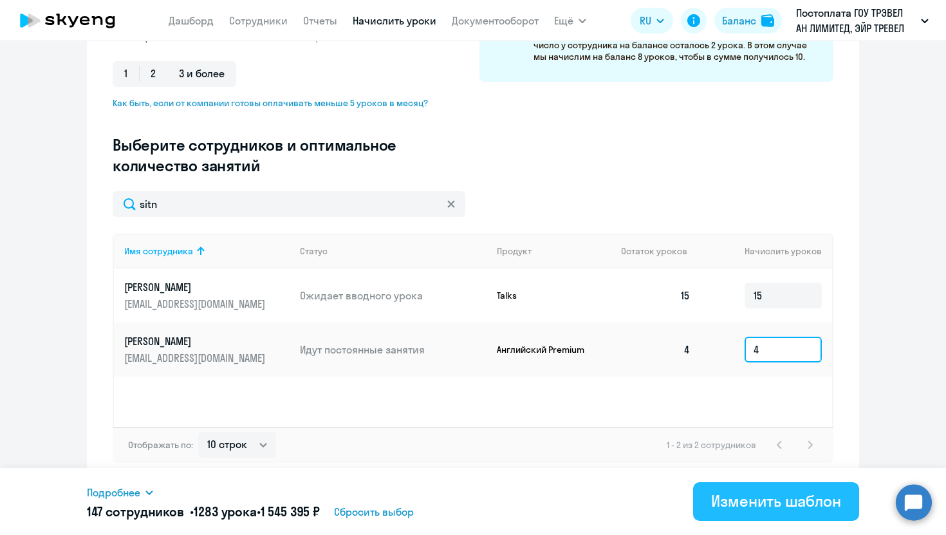
type input "4"
click at [767, 500] on div "Изменить шаблон" at bounding box center [776, 500] width 130 height 21
